Goal: Task Accomplishment & Management: Manage account settings

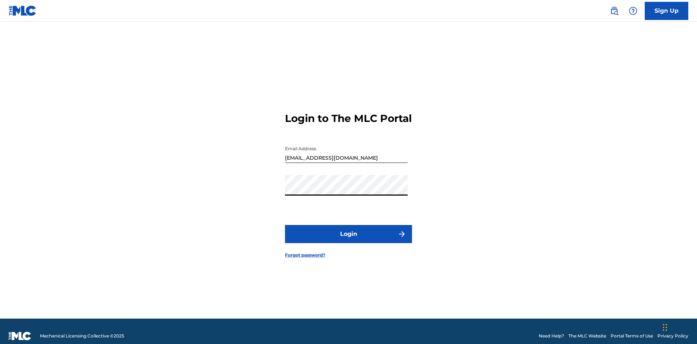
scroll to position [9, 0]
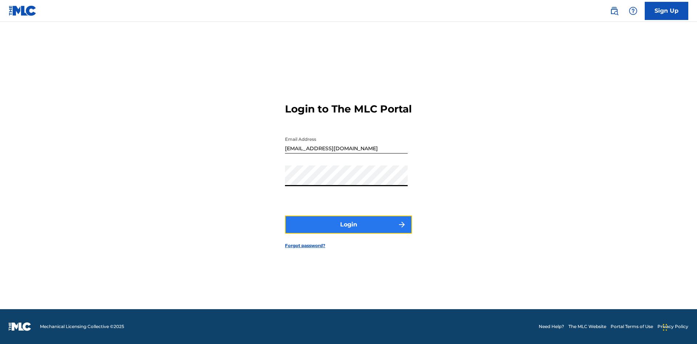
click at [349, 231] on button "Login" at bounding box center [348, 225] width 127 height 18
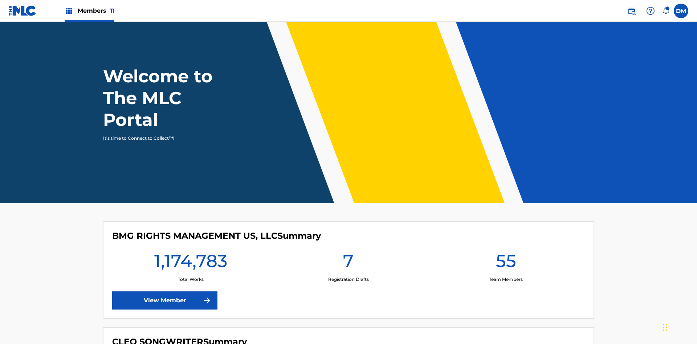
click at [89, 11] on span "Members 11" at bounding box center [96, 11] width 37 height 8
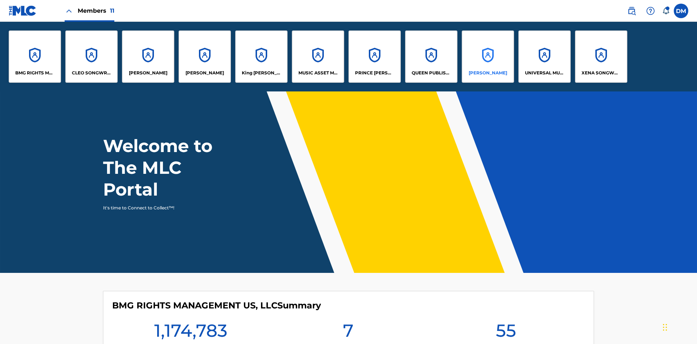
click at [488, 73] on p "[PERSON_NAME]" at bounding box center [488, 73] width 38 height 7
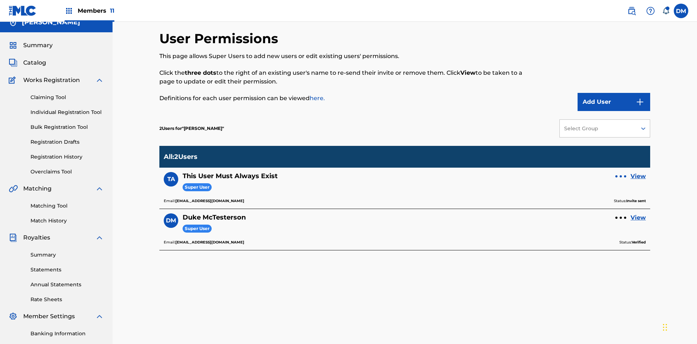
click at [621, 175] on div at bounding box center [621, 176] width 2 height 2
click at [621, 136] on p "Resend Invite" at bounding box center [621, 144] width 62 height 17
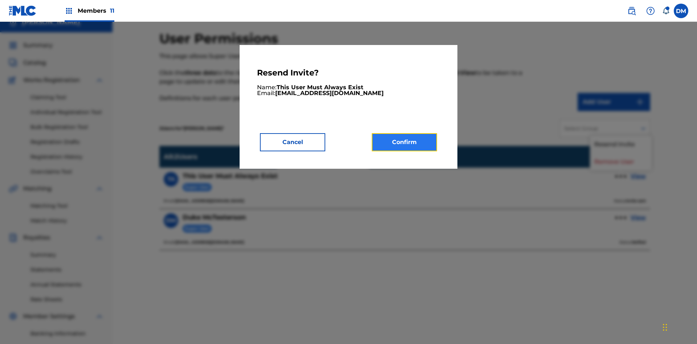
click at [404, 142] on button "Confirm" at bounding box center [404, 142] width 65 height 18
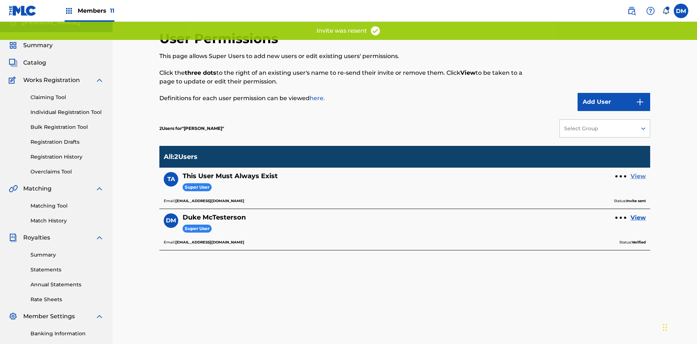
click at [638, 172] on link "View" at bounding box center [638, 176] width 15 height 9
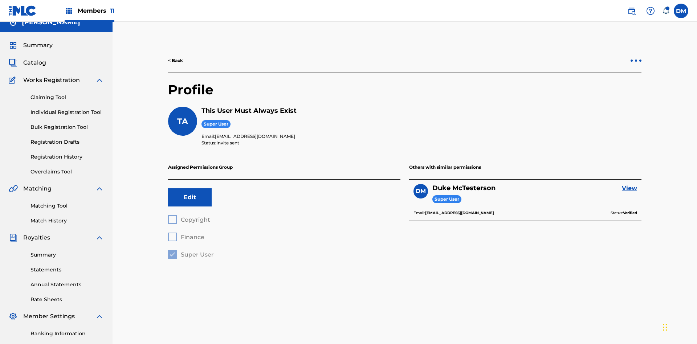
click at [636, 60] on div at bounding box center [636, 61] width 2 height 2
click at [636, 37] on p "Resend Invite" at bounding box center [636, 28] width 62 height 17
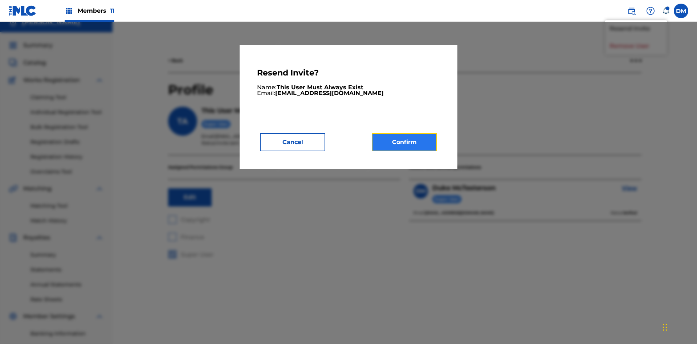
click at [404, 142] on button "Confirm" at bounding box center [404, 142] width 65 height 18
